Goal: Information Seeking & Learning: Learn about a topic

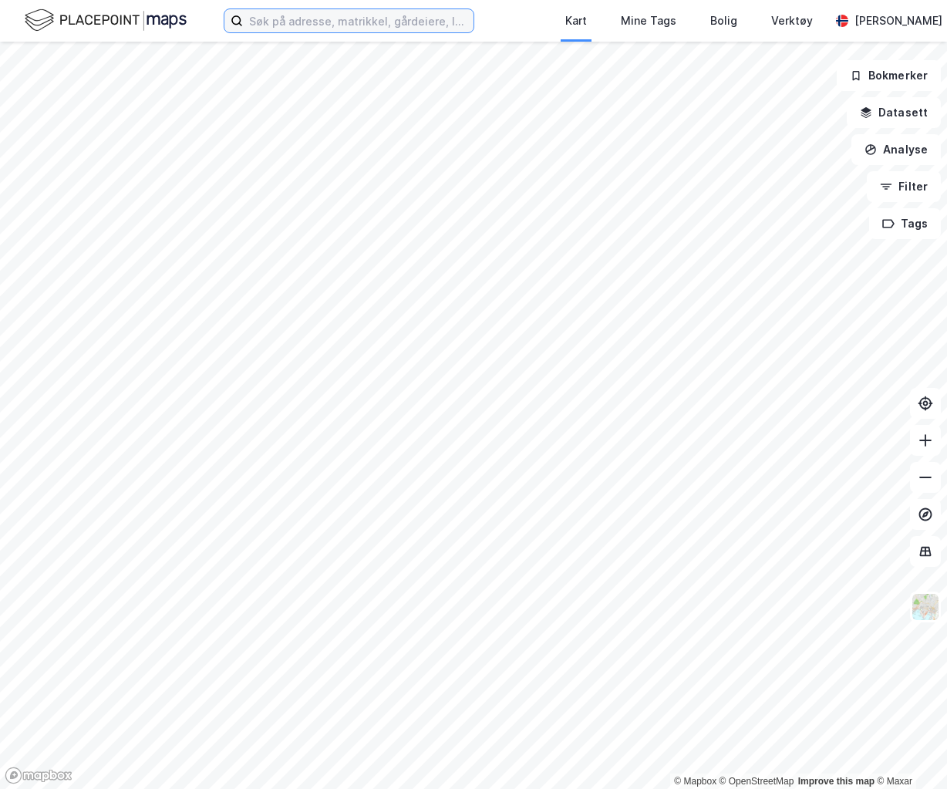
click at [383, 22] on input at bounding box center [358, 20] width 231 height 23
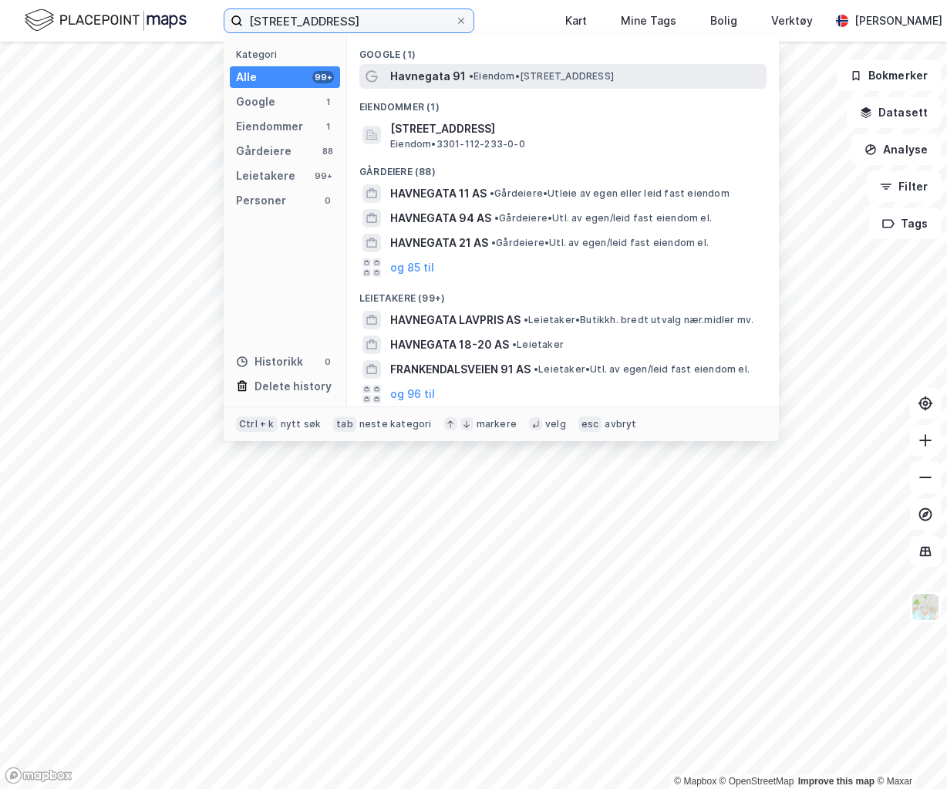
type input "[STREET_ADDRESS]"
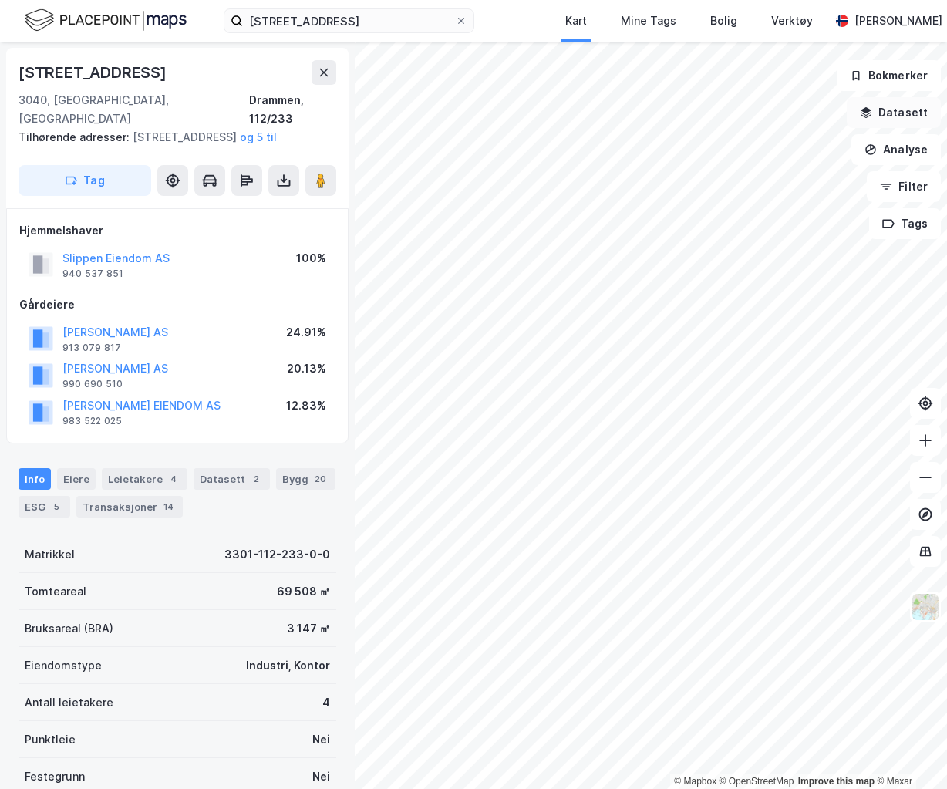
click at [902, 122] on button "Datasett" at bounding box center [894, 112] width 94 height 31
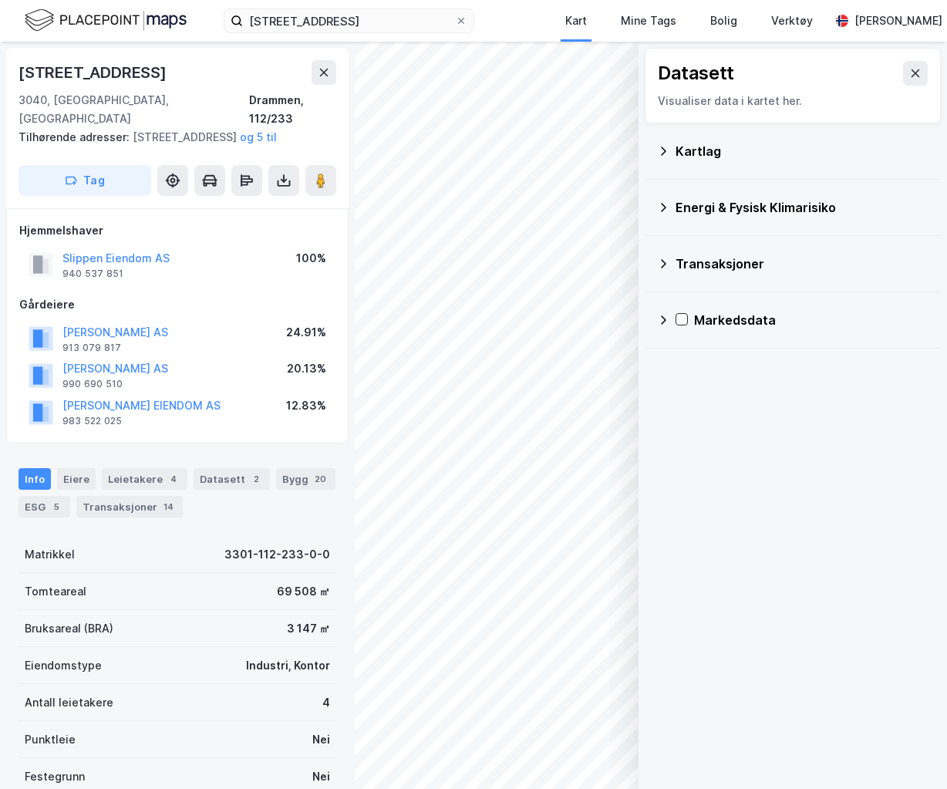
click at [680, 148] on div "Kartlag" at bounding box center [802, 151] width 253 height 19
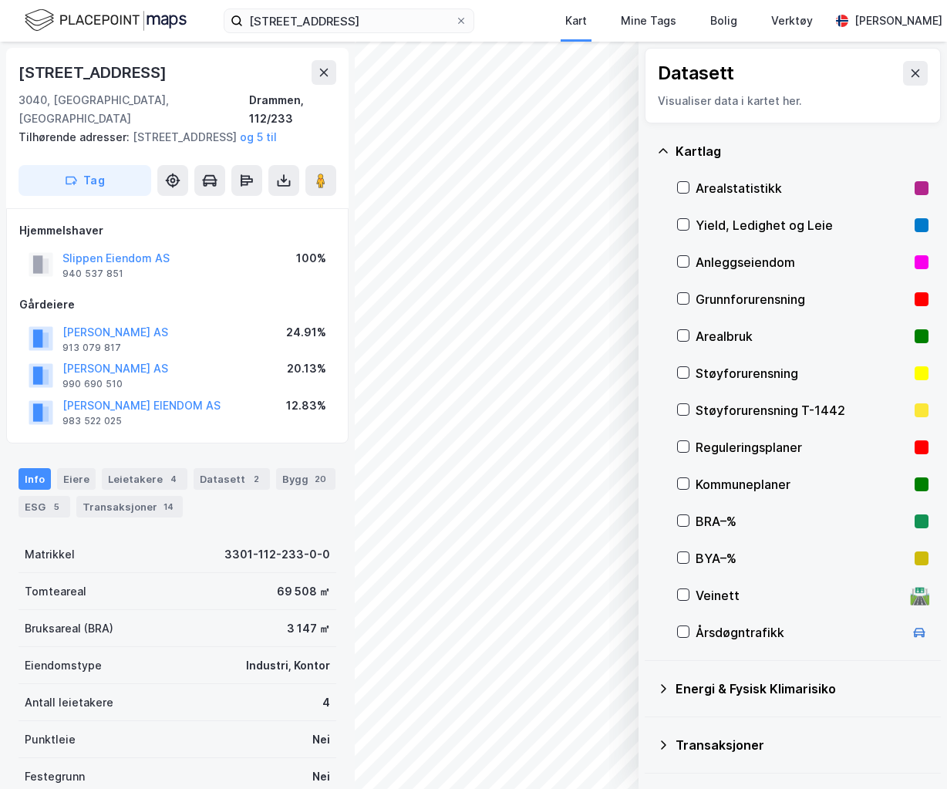
click at [731, 447] on div "Reguleringsplaner" at bounding box center [802, 447] width 213 height 19
click at [288, 490] on div "© Mapbox © OpenStreetMap Improve this map © Maxar Datasett Visualiser data i ka…" at bounding box center [473, 416] width 947 height 748
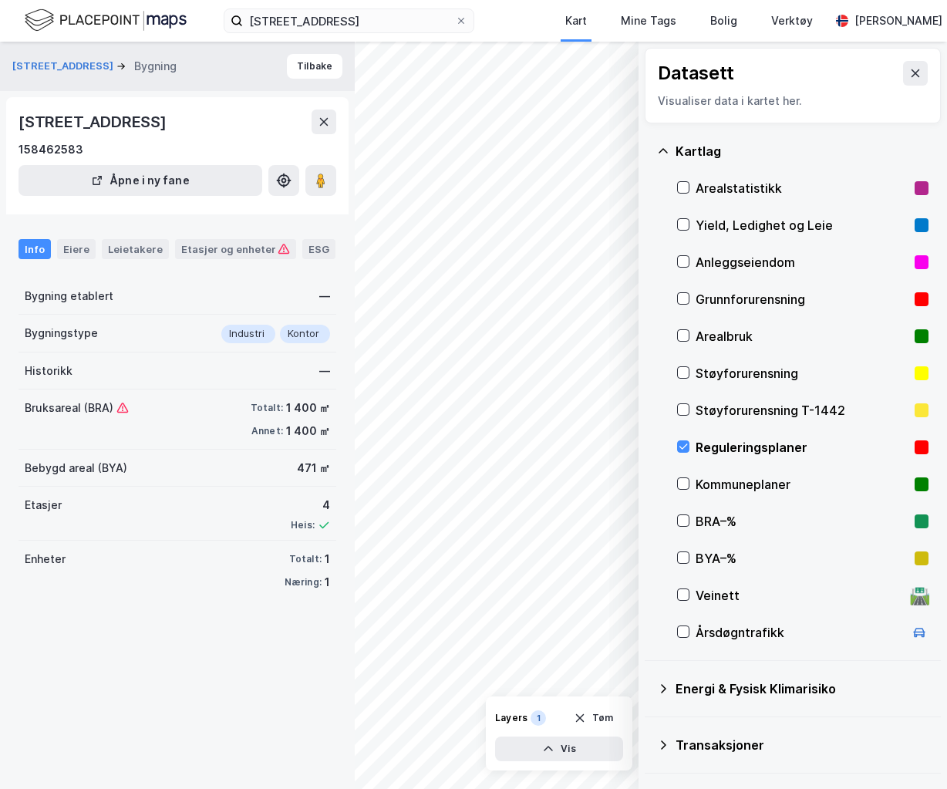
click at [349, 467] on div "© Mapbox © OpenStreetMap Improve this map © Maxar Datasett Visualiser data i ka…" at bounding box center [473, 416] width 947 height 748
